Goal: Task Accomplishment & Management: Complete application form

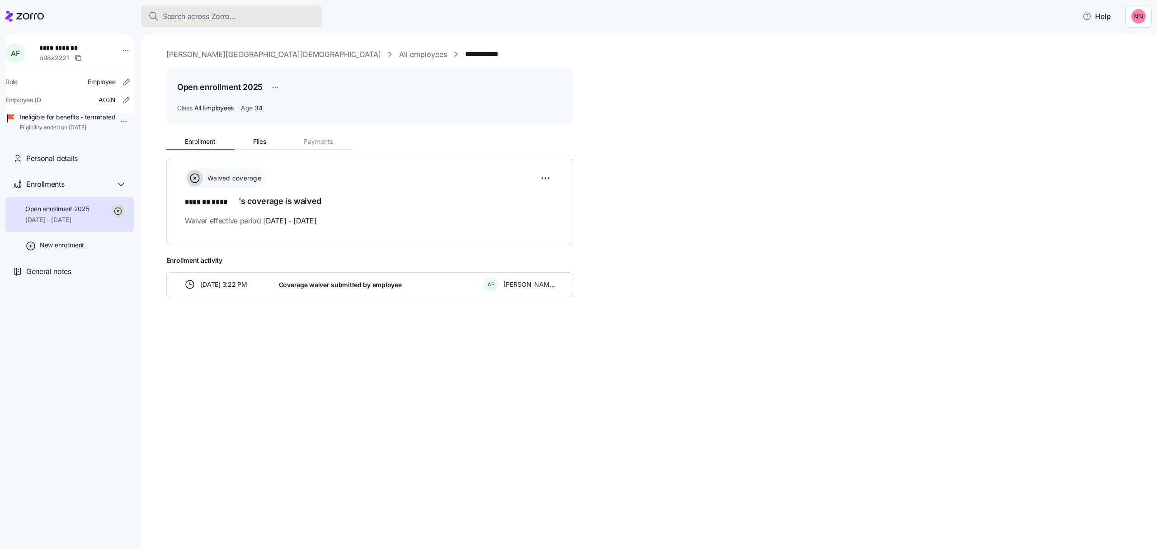
click at [233, 11] on span "Search across Zorro..." at bounding box center [199, 16] width 73 height 11
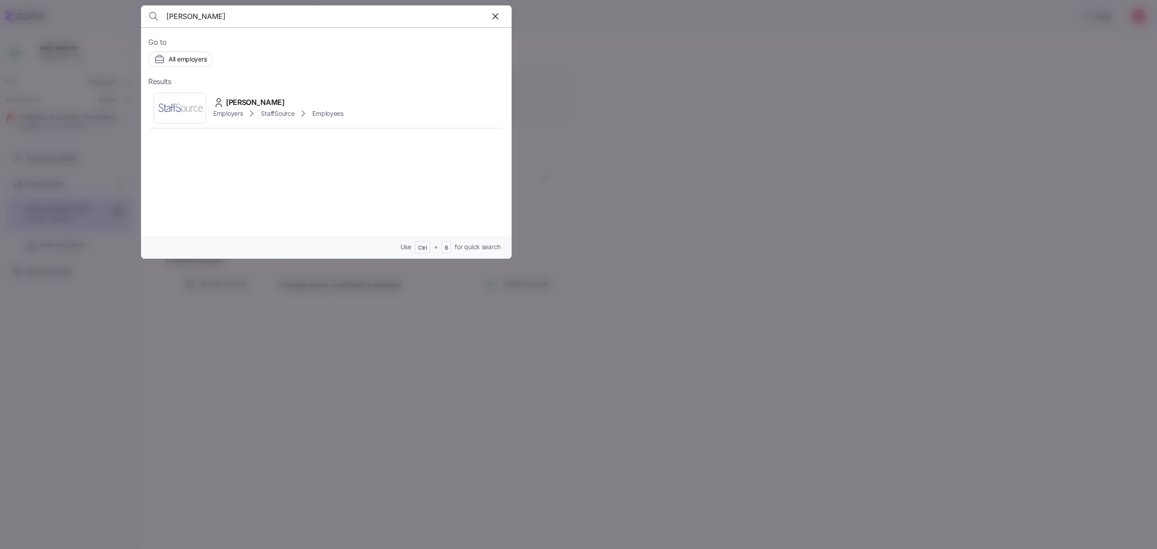
drag, startPoint x: 211, startPoint y: 8, endPoint x: 55, endPoint y: 5, distance: 155.5
click at [55, 543] on div "hidalgo Go to All employers Results Blanca Hidalgo Guerrero Employers StaffSour…" at bounding box center [578, 543] width 1157 height 0
type input "yakelin"
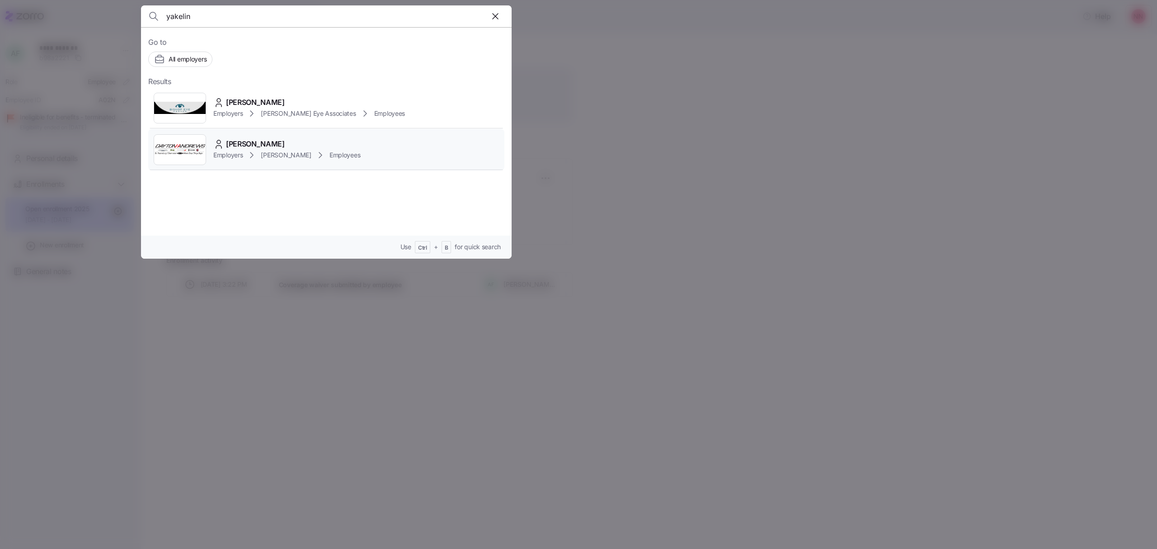
click at [285, 147] on span "YAKELIN FIGUEROA-HIDALDO" at bounding box center [255, 143] width 59 height 11
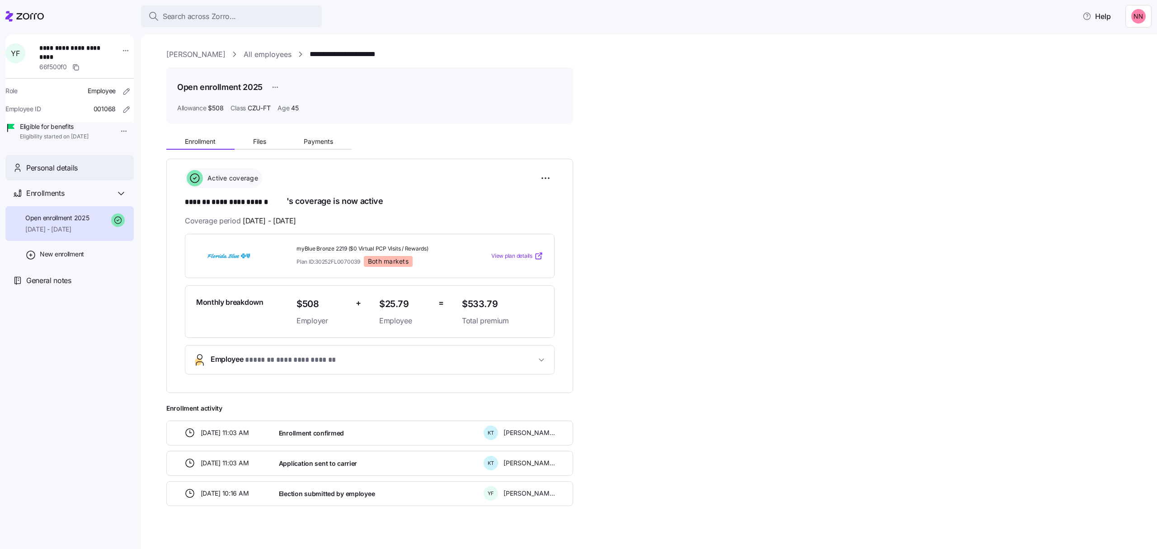
click at [120, 169] on div "Personal details" at bounding box center [69, 168] width 128 height 26
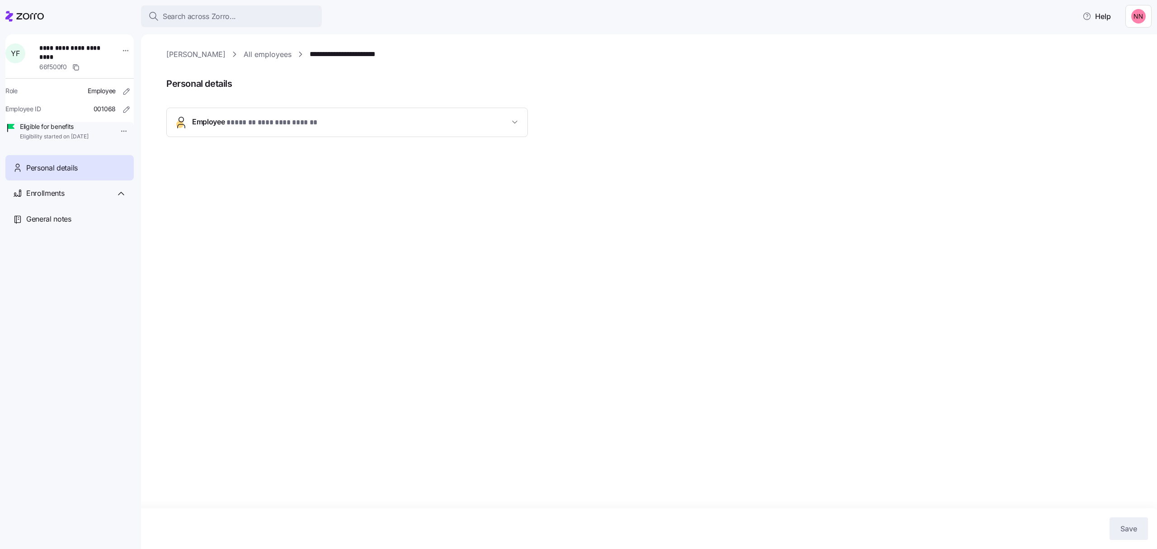
click at [300, 127] on span "**********" at bounding box center [278, 122] width 105 height 11
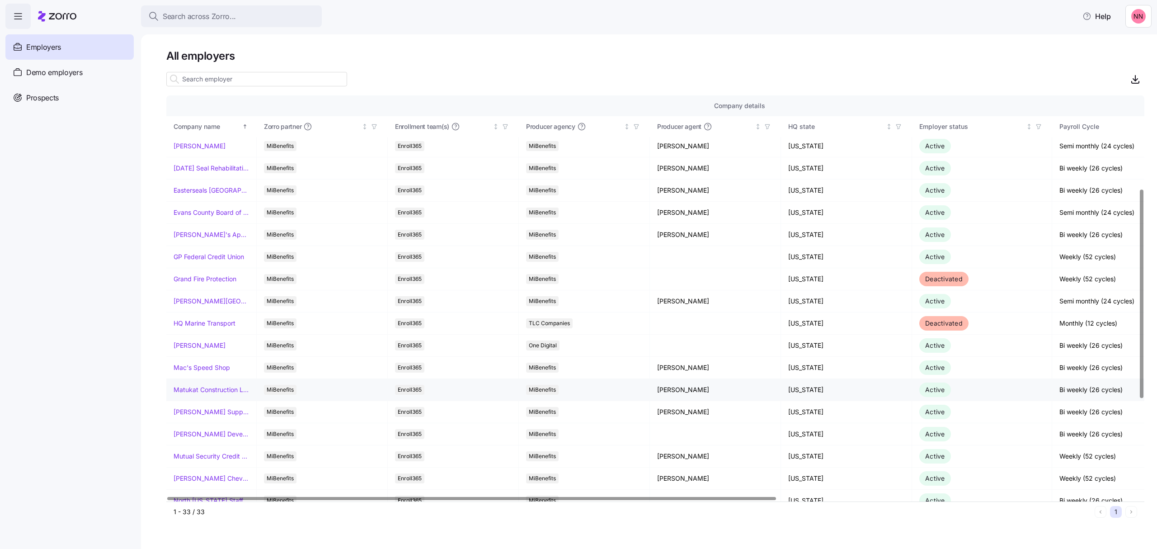
scroll to position [181, 0]
click at [203, 414] on link "[PERSON_NAME] Supply Company" at bounding box center [211, 409] width 75 height 9
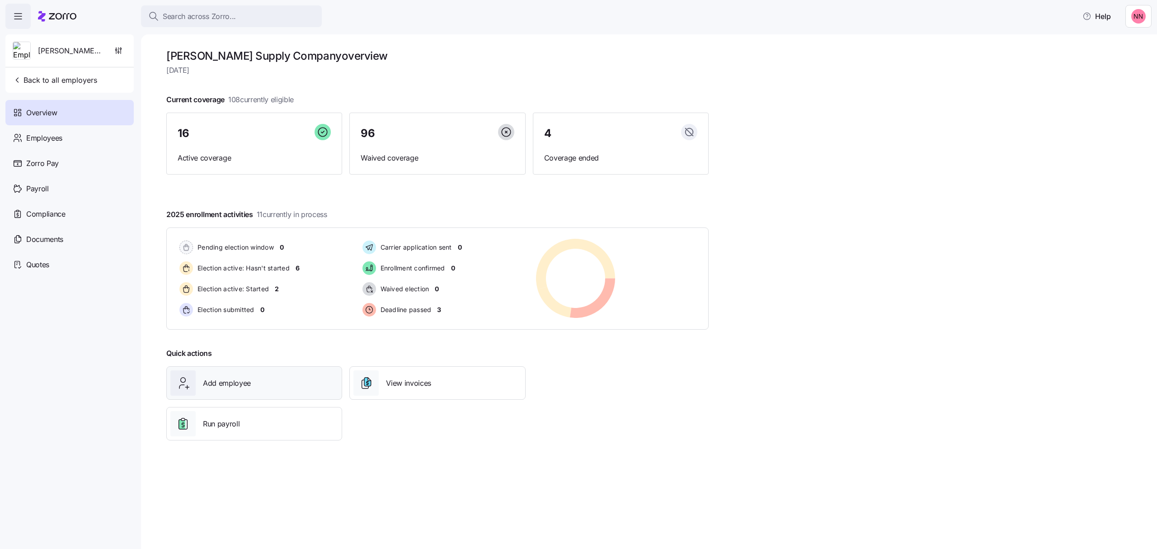
click at [249, 383] on span "Add employee" at bounding box center [227, 382] width 48 height 11
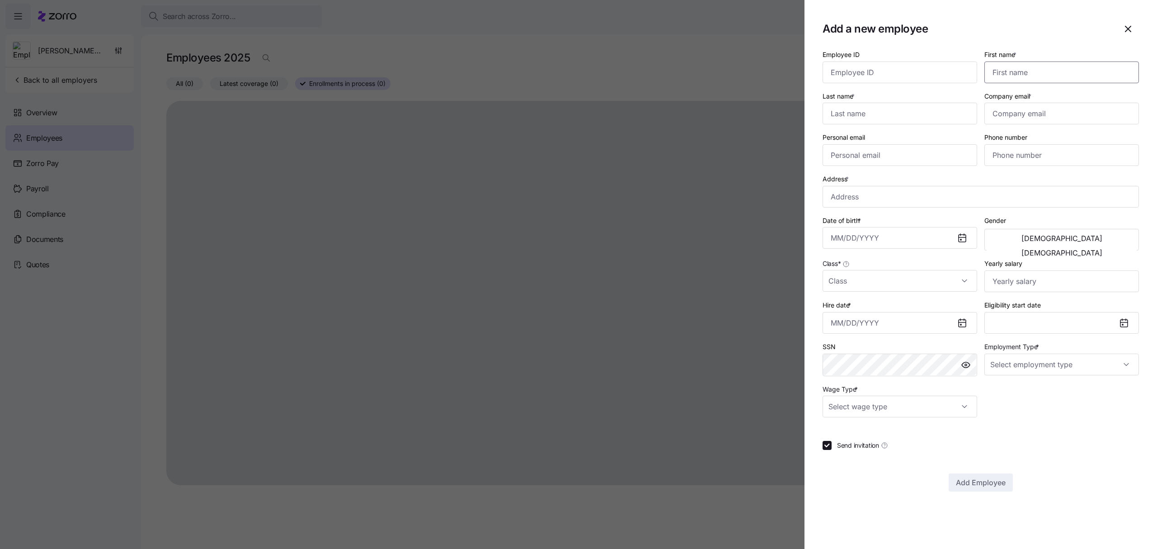
click at [1017, 71] on input "First name *" at bounding box center [1061, 72] width 155 height 22
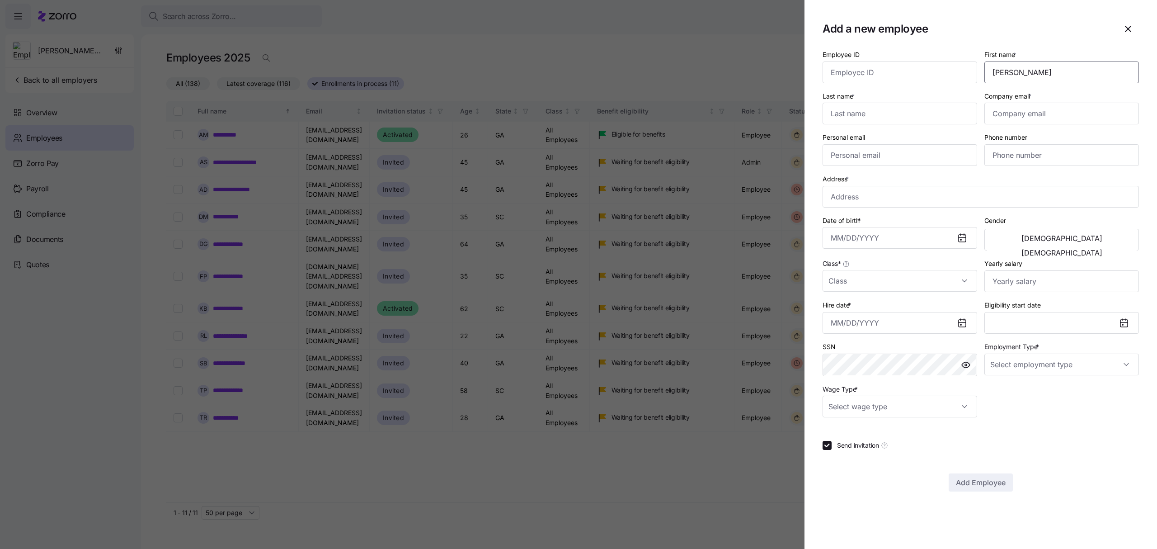
type input "[PERSON_NAME]"
click at [1005, 109] on input "Company email *" at bounding box center [1061, 114] width 155 height 22
paste input "[EMAIL_ADDRESS][DOMAIN_NAME]"
type input "[EMAIL_ADDRESS][DOMAIN_NAME]"
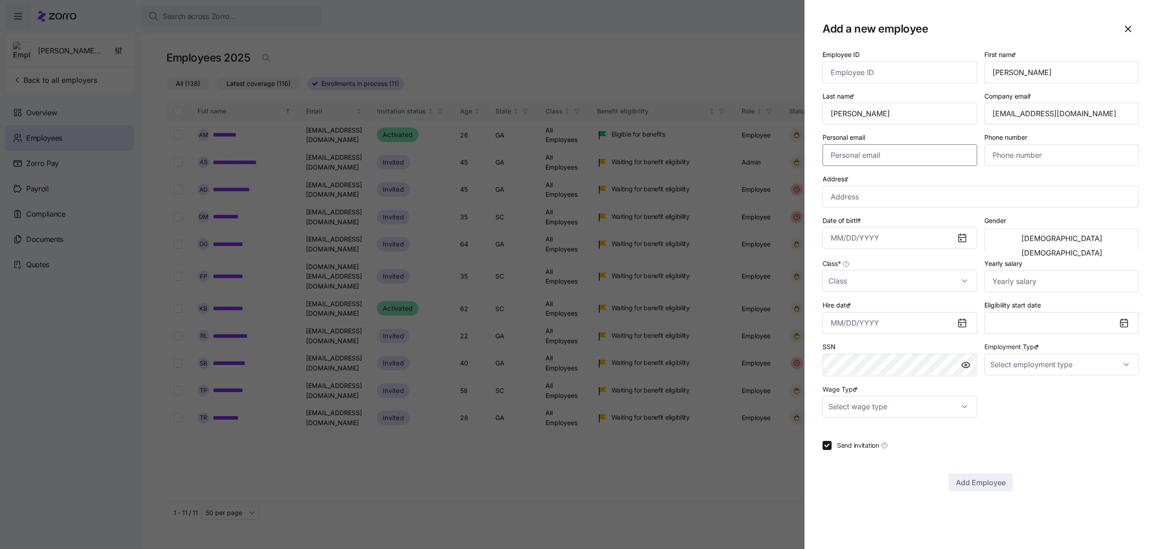
click at [876, 156] on input "Personal email" at bounding box center [899, 155] width 155 height 22
paste input "[EMAIL_ADDRESS][DOMAIN_NAME]"
type input "[EMAIL_ADDRESS][DOMAIN_NAME]"
click at [1036, 157] on input "Phone number" at bounding box center [1061, 155] width 155 height 22
paste input "[PHONE_NUMBER]"
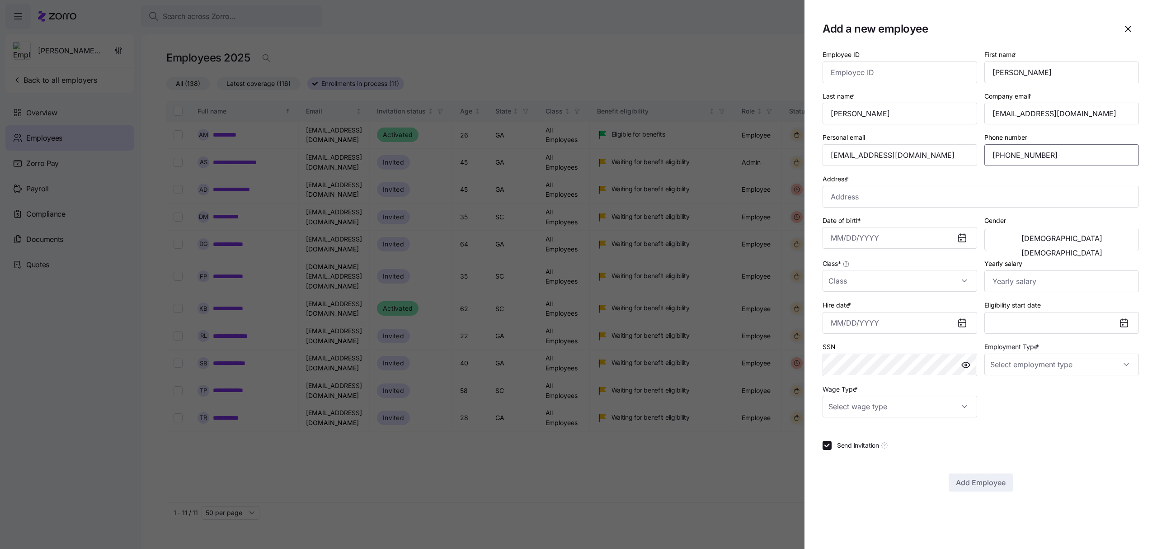
type input "[PHONE_NUMBER]"
click at [863, 189] on input "Address *" at bounding box center [980, 197] width 316 height 22
paste input "[STREET_ADDRESS]"
type input "[STREET_ADDRESS][PERSON_NAME]"
click at [857, 242] on input "Date of birth *" at bounding box center [899, 238] width 155 height 22
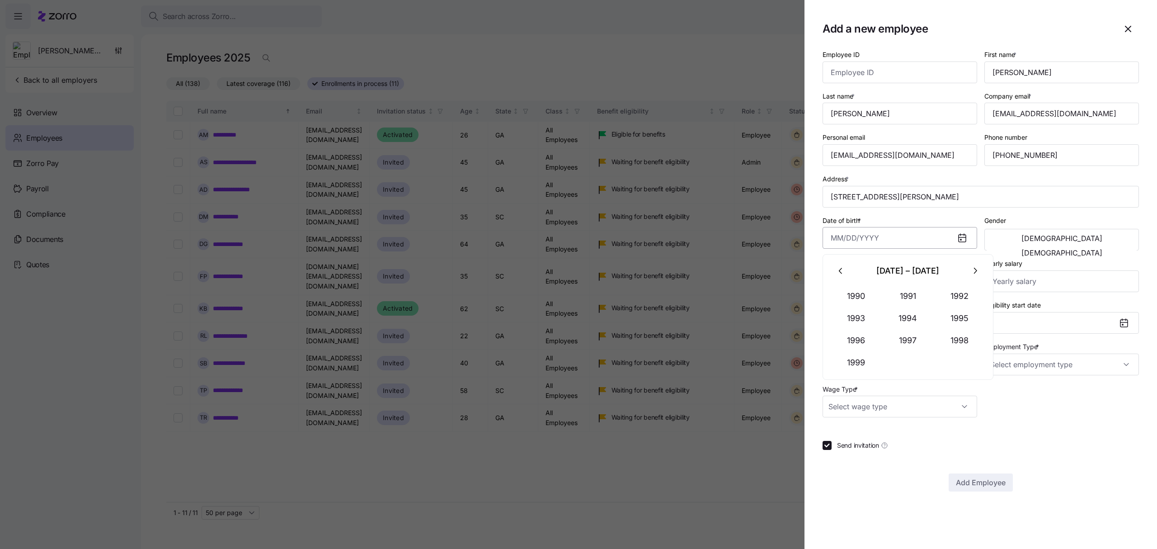
paste input "[DATE]"
type input "[DATE]"
click at [1102, 249] on span "[DEMOGRAPHIC_DATA]" at bounding box center [1061, 252] width 81 height 7
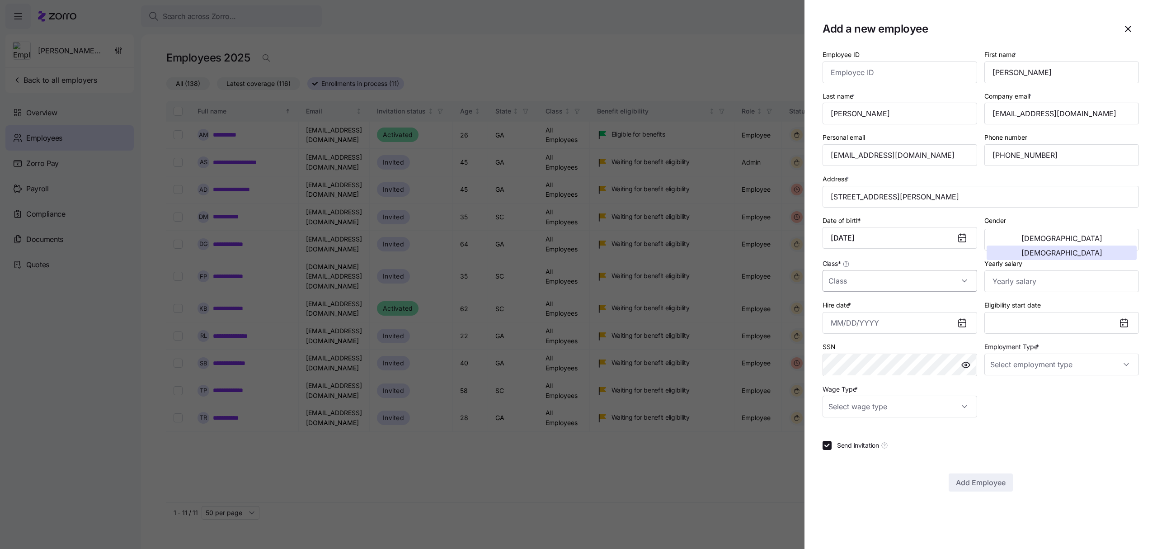
click at [886, 283] on input "Class *" at bounding box center [899, 281] width 155 height 22
click at [873, 308] on span "All Employees" at bounding box center [853, 310] width 41 height 10
type input "All Employees"
click at [1087, 281] on input "Yearly salary" at bounding box center [1061, 281] width 155 height 22
type input "$21,060"
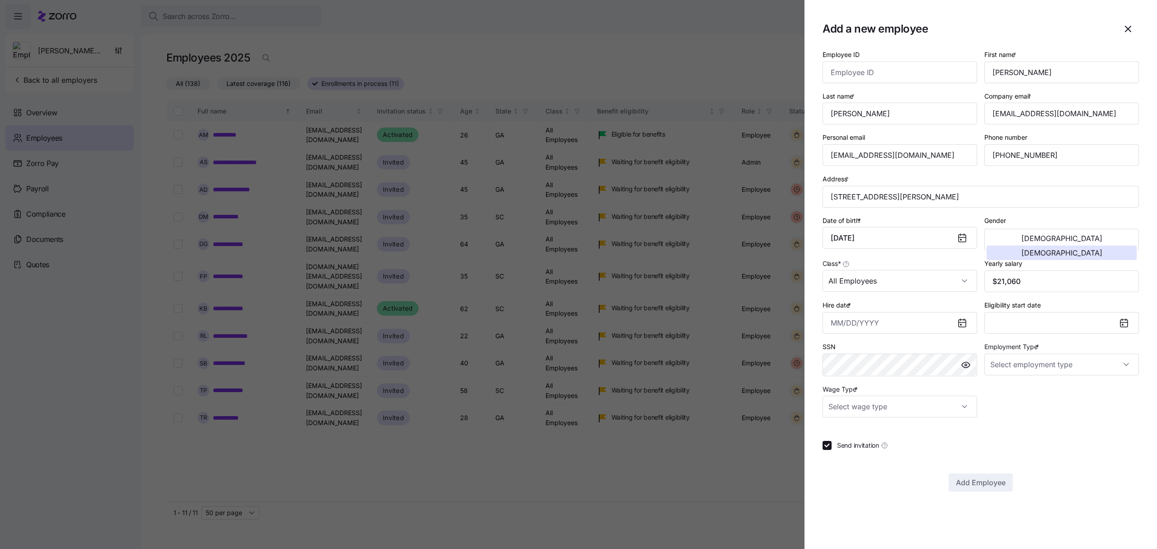
click at [962, 327] on icon at bounding box center [961, 322] width 7 height 7
click at [938, 325] on input "Hire date *" at bounding box center [899, 323] width 155 height 22
click at [838, 461] on button "18" at bounding box center [842, 466] width 22 height 22
type input "[DATE]"
click at [1032, 364] on input "Employment Type *" at bounding box center [1061, 364] width 155 height 22
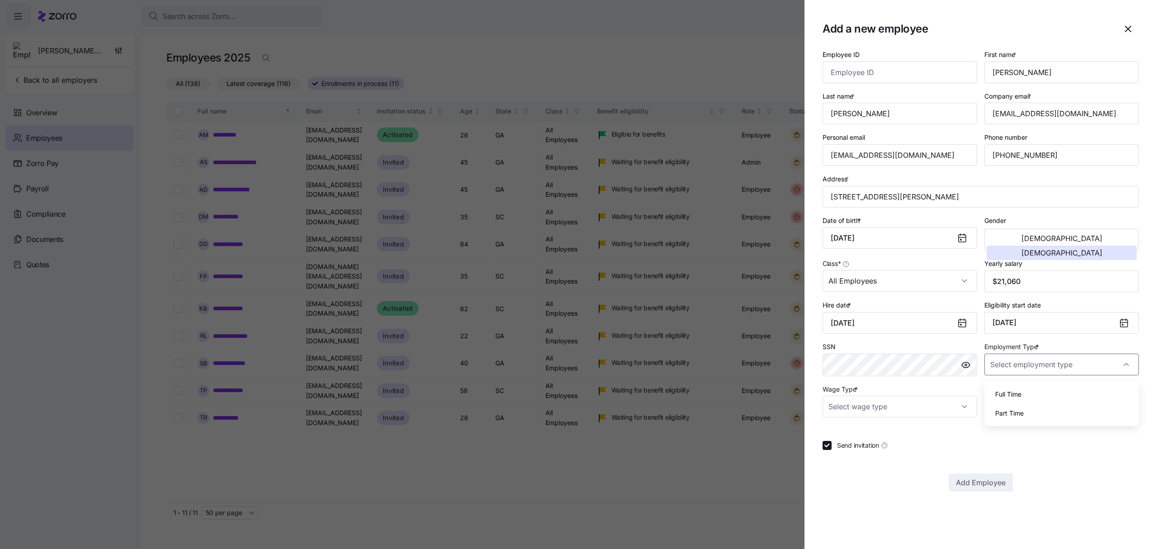
click at [1018, 390] on span "Full Time" at bounding box center [1008, 394] width 26 height 10
type input "Full Time"
click at [944, 402] on input "Wage Type *" at bounding box center [899, 406] width 155 height 22
click at [852, 454] on span "Hourly" at bounding box center [842, 456] width 19 height 10
type input "Hourly"
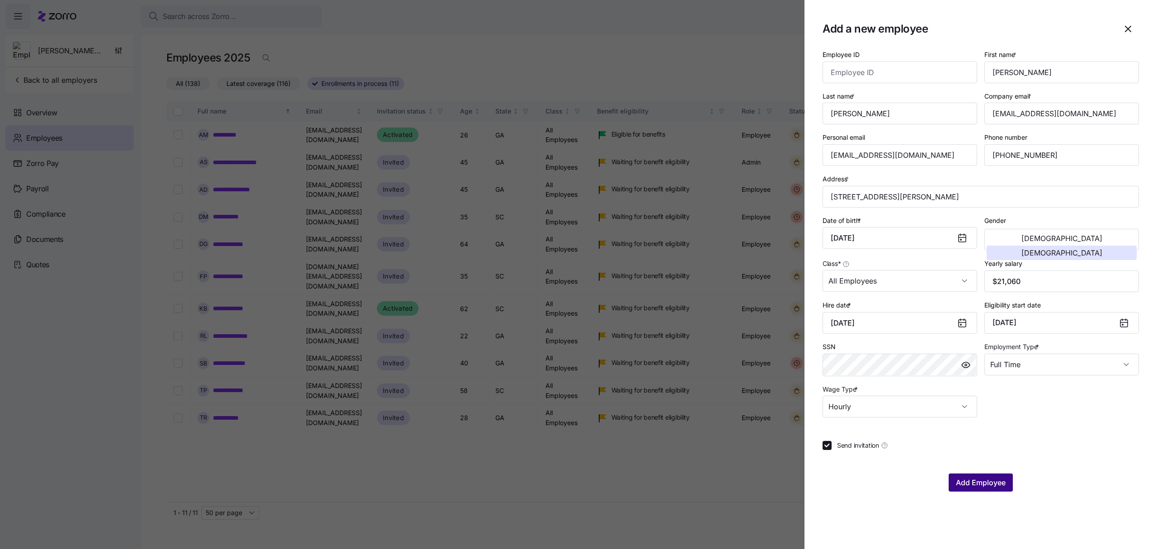
click at [985, 483] on span "Add Employee" at bounding box center [981, 482] width 50 height 11
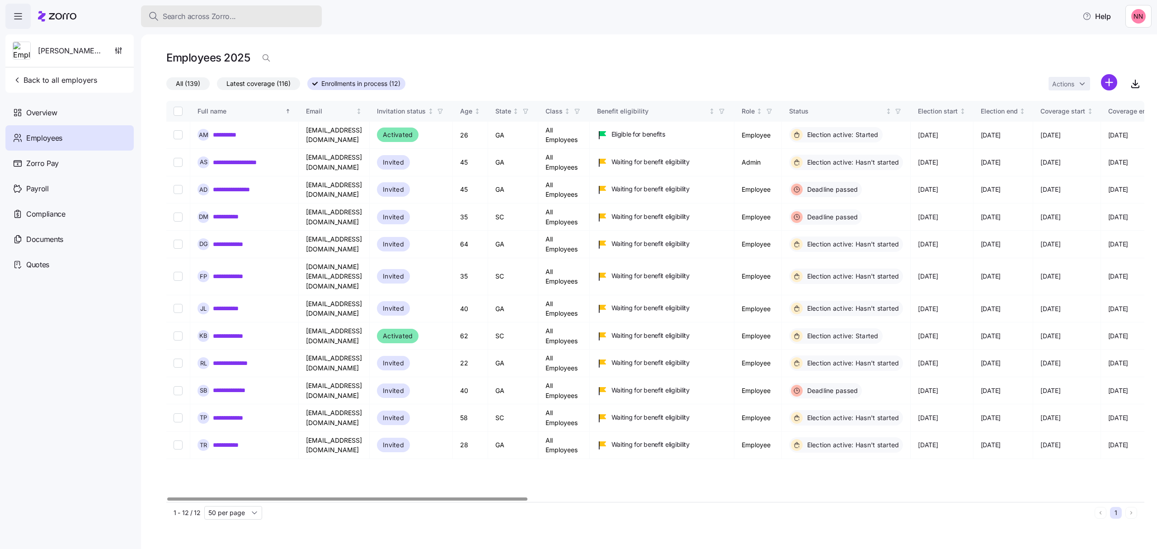
click at [271, 15] on div "Search across Zorro..." at bounding box center [231, 16] width 166 height 11
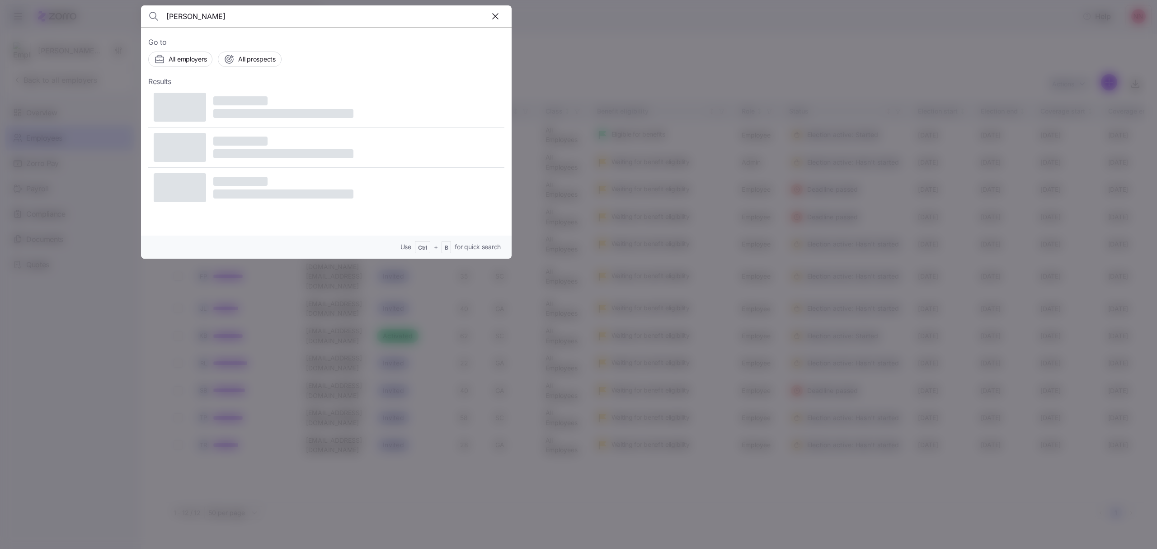
type input "[PERSON_NAME]"
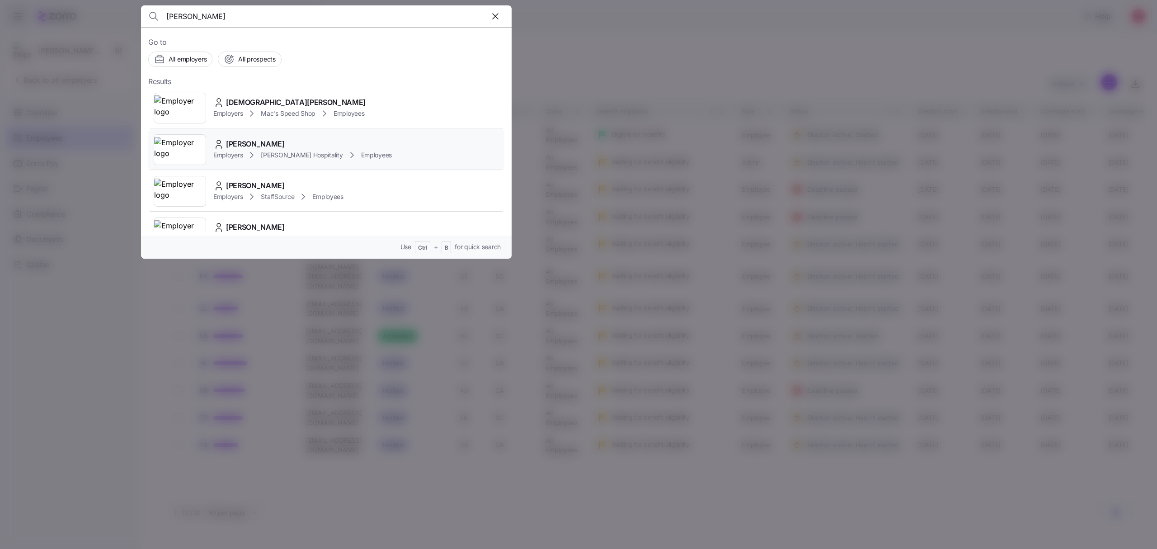
click at [258, 148] on span "[PERSON_NAME]" at bounding box center [255, 143] width 59 height 11
